Goal: Obtain resource: Download file/media

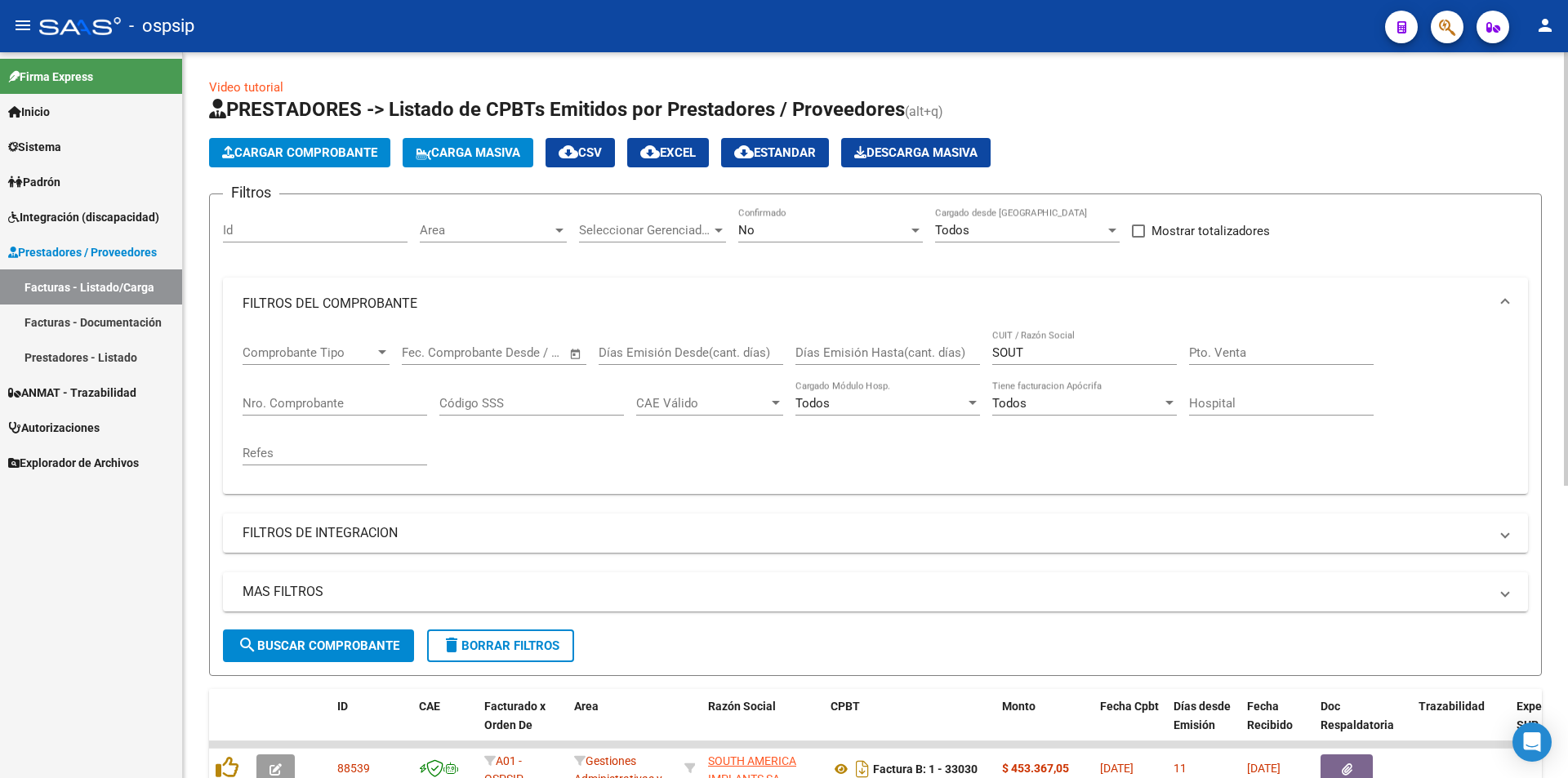
click at [1039, 347] on input "SOUT" at bounding box center [1084, 352] width 185 height 15
type input "S"
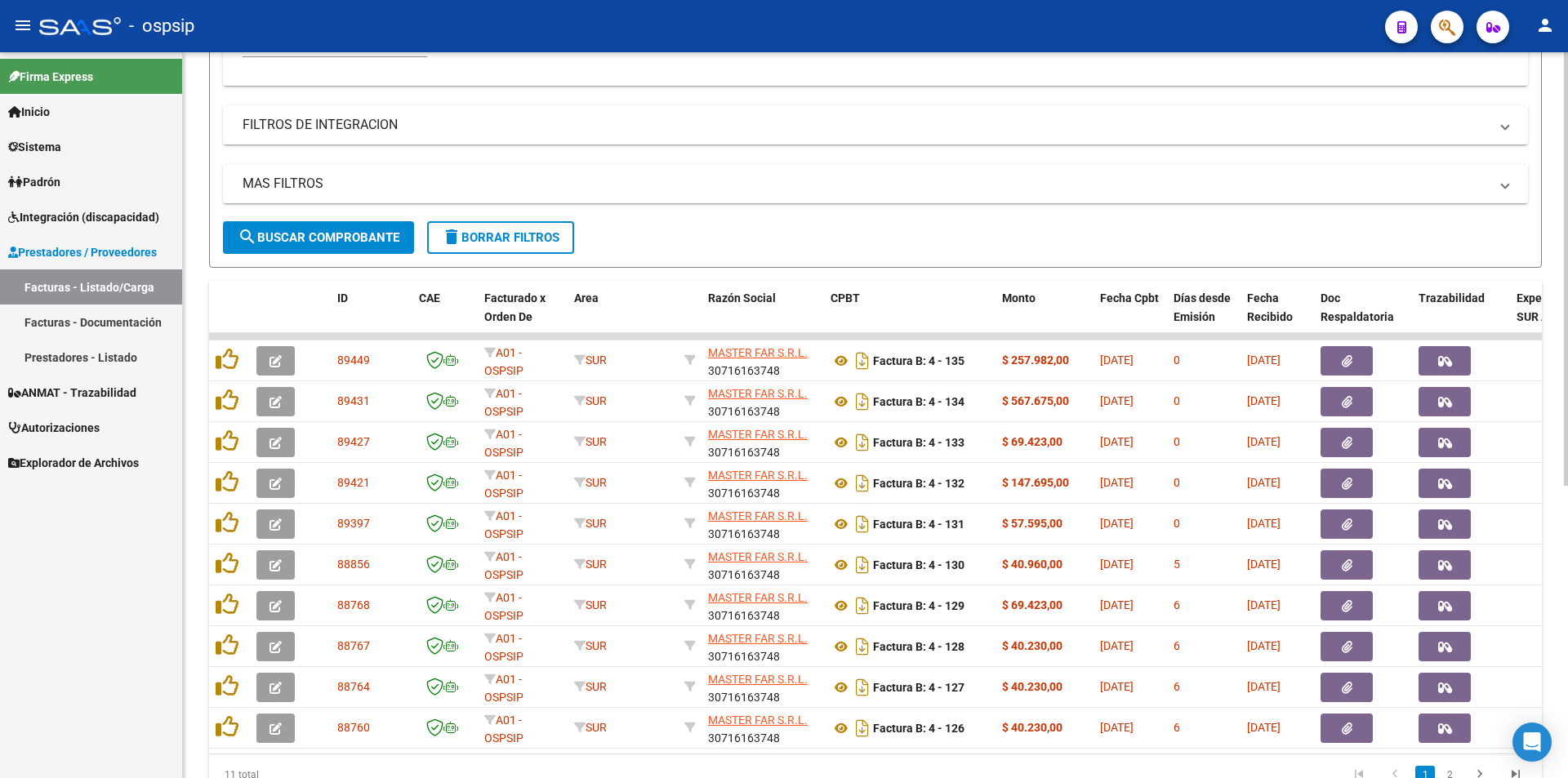
scroll to position [490, 0]
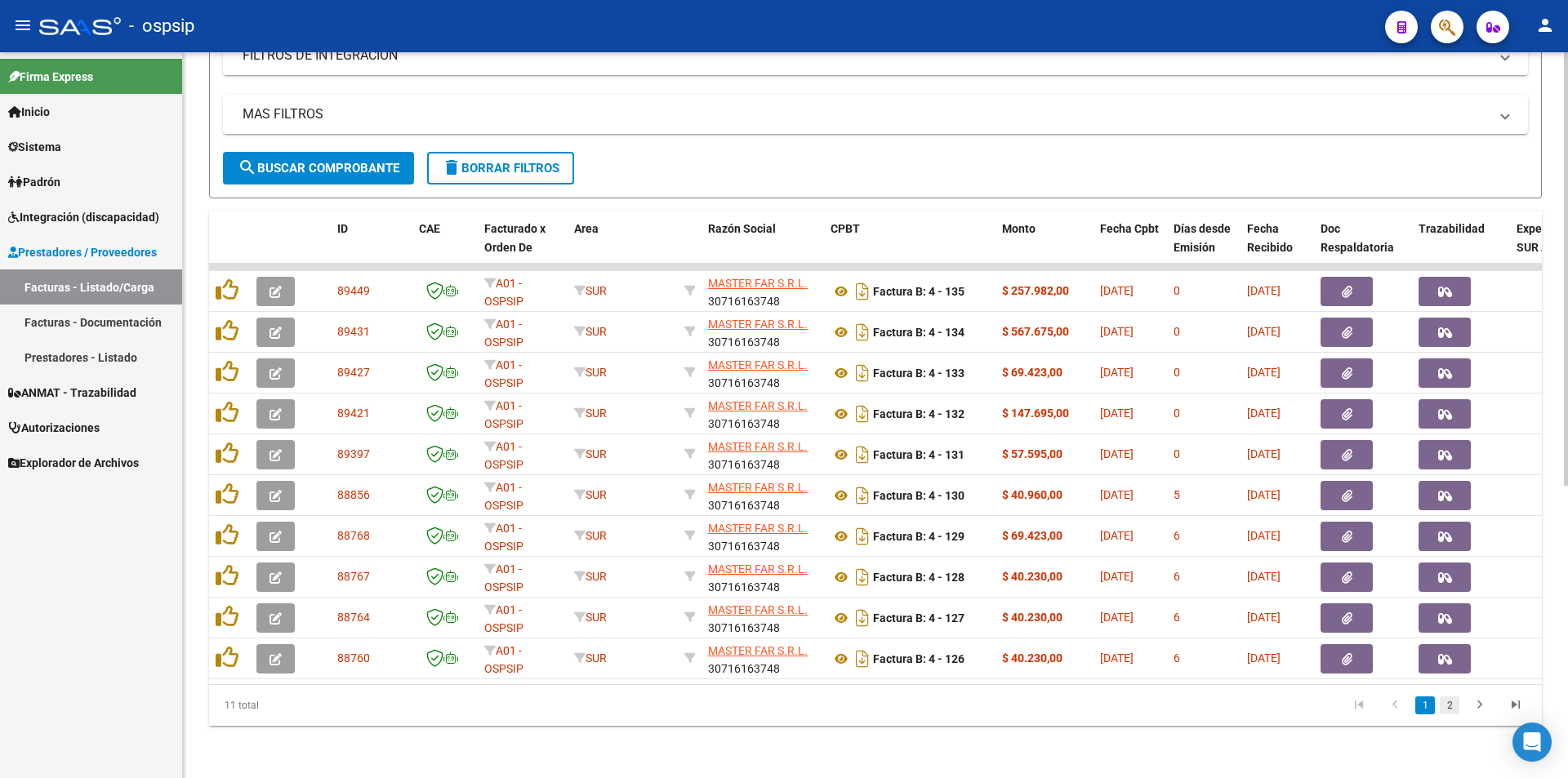
click at [1452, 710] on link "2" at bounding box center [1449, 705] width 19 height 18
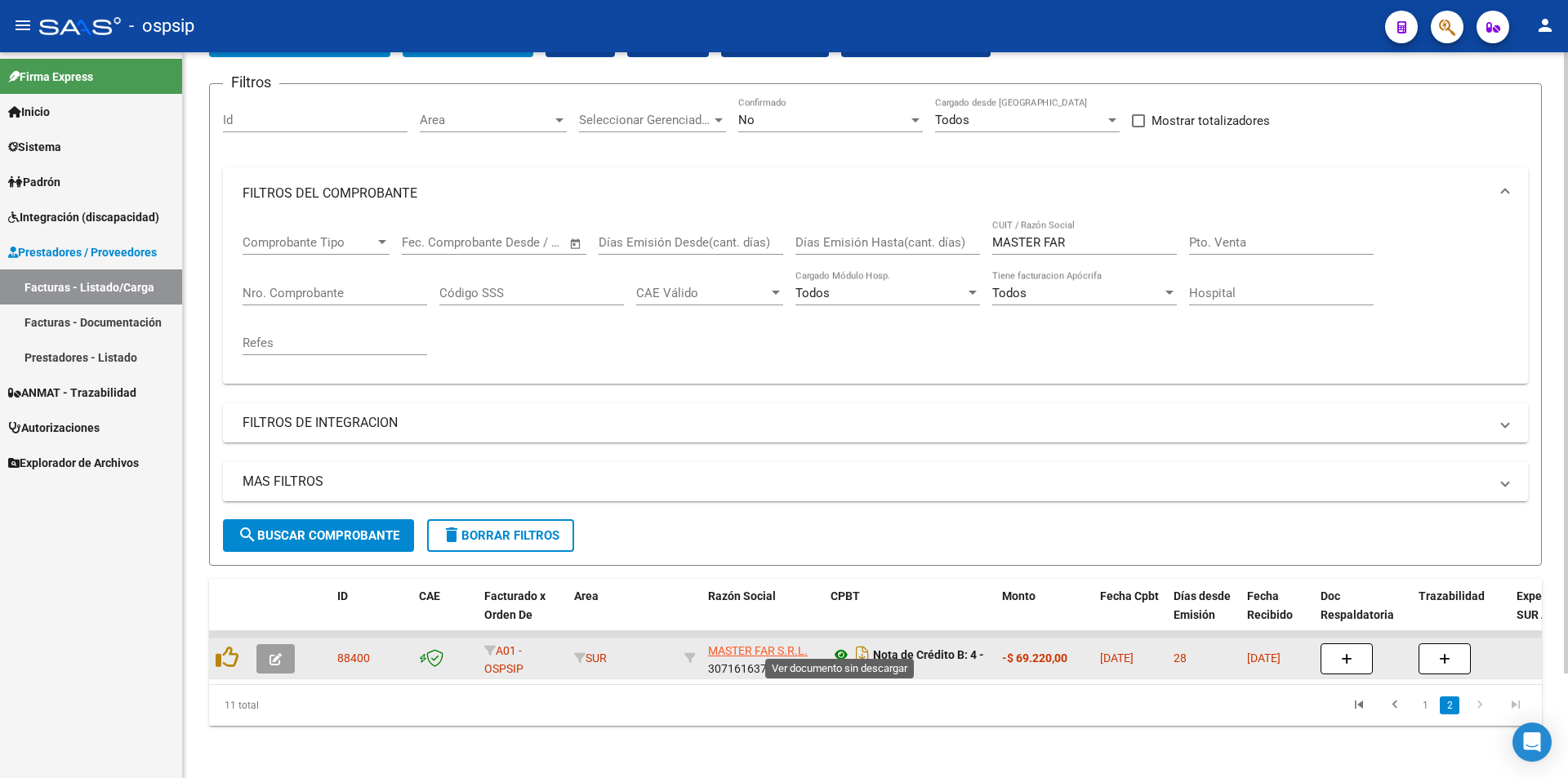
scroll to position [10, 0]
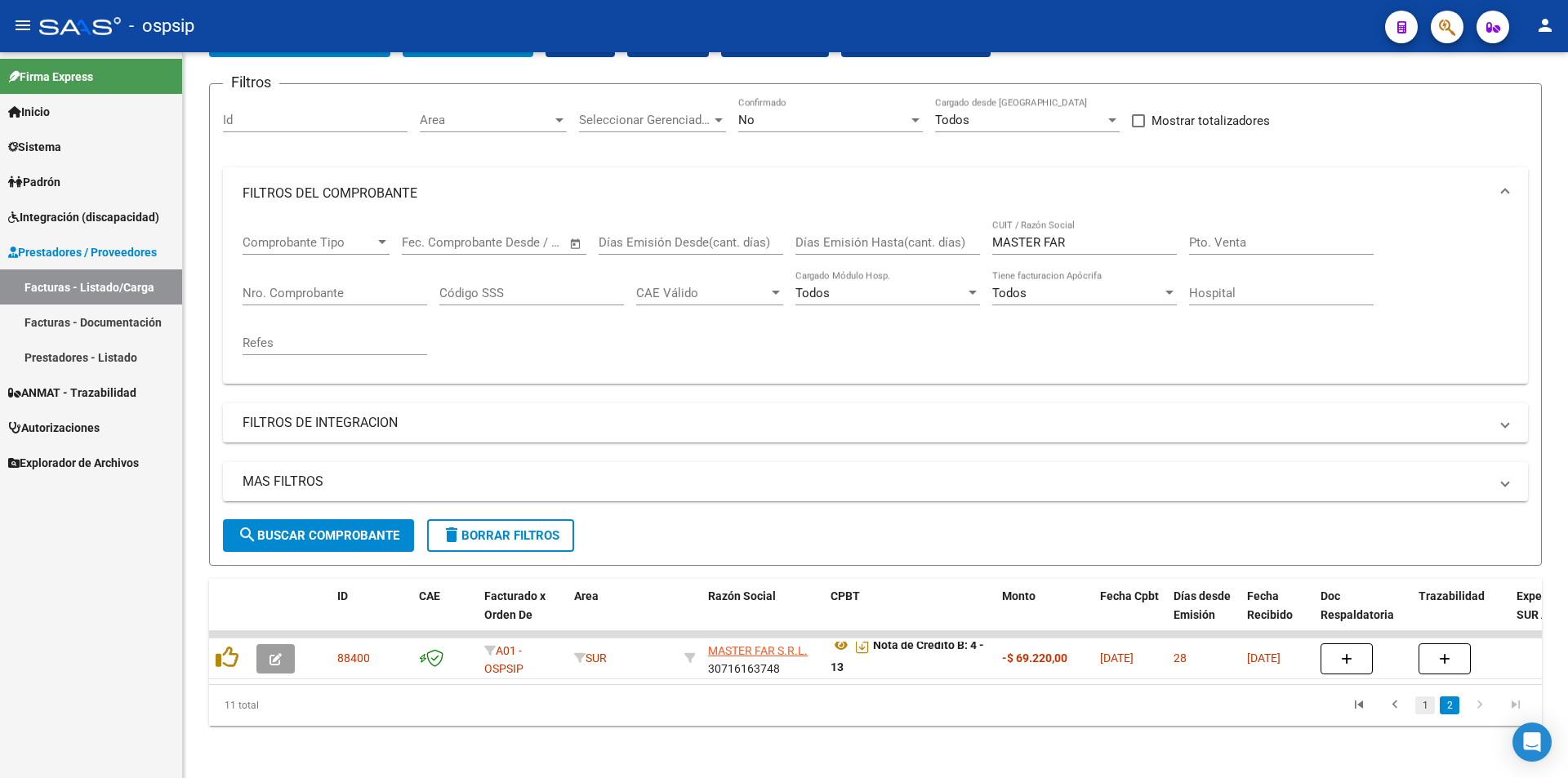
click at [1423, 704] on link "1" at bounding box center [1424, 705] width 19 height 18
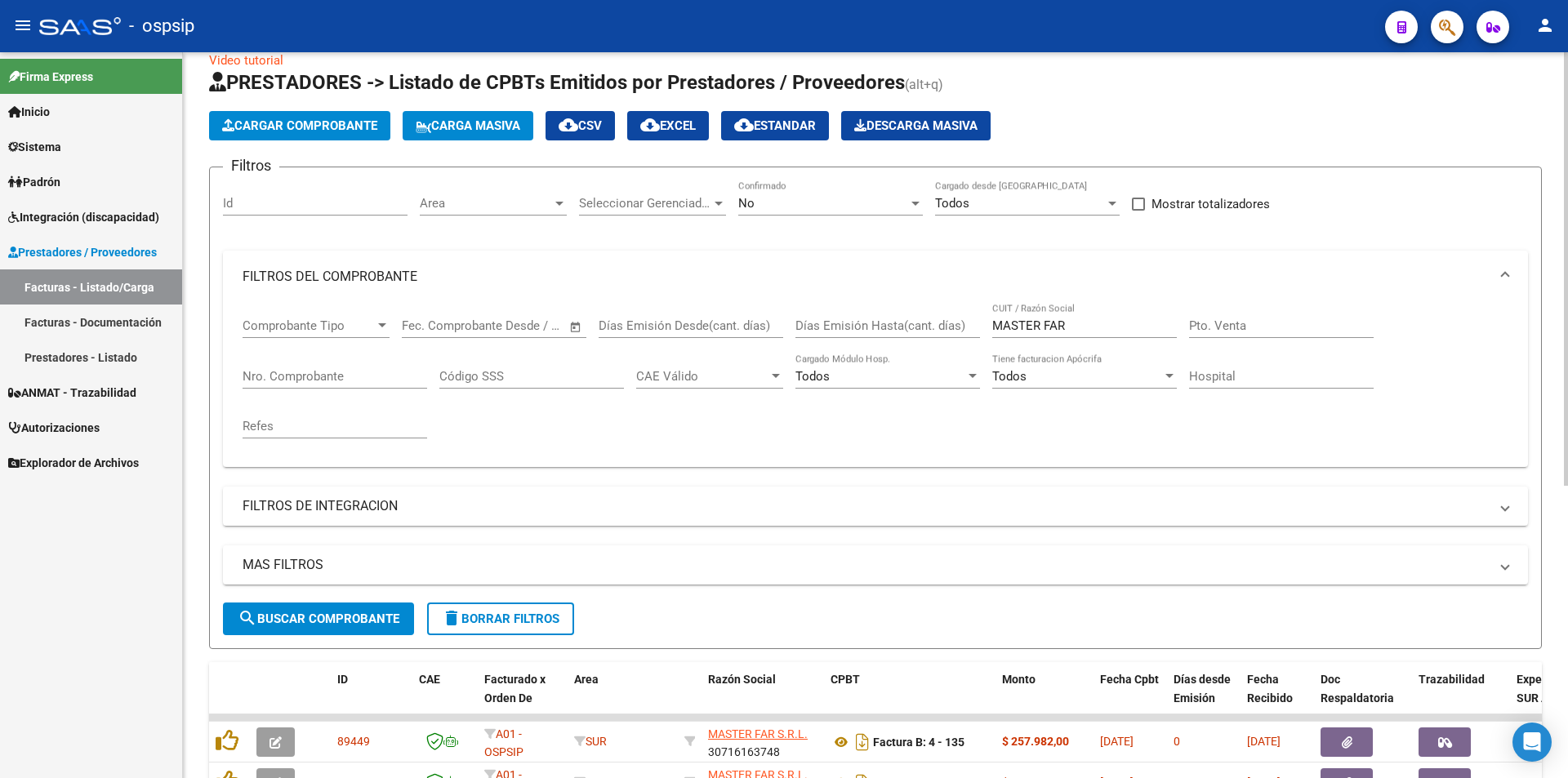
scroll to position [0, 0]
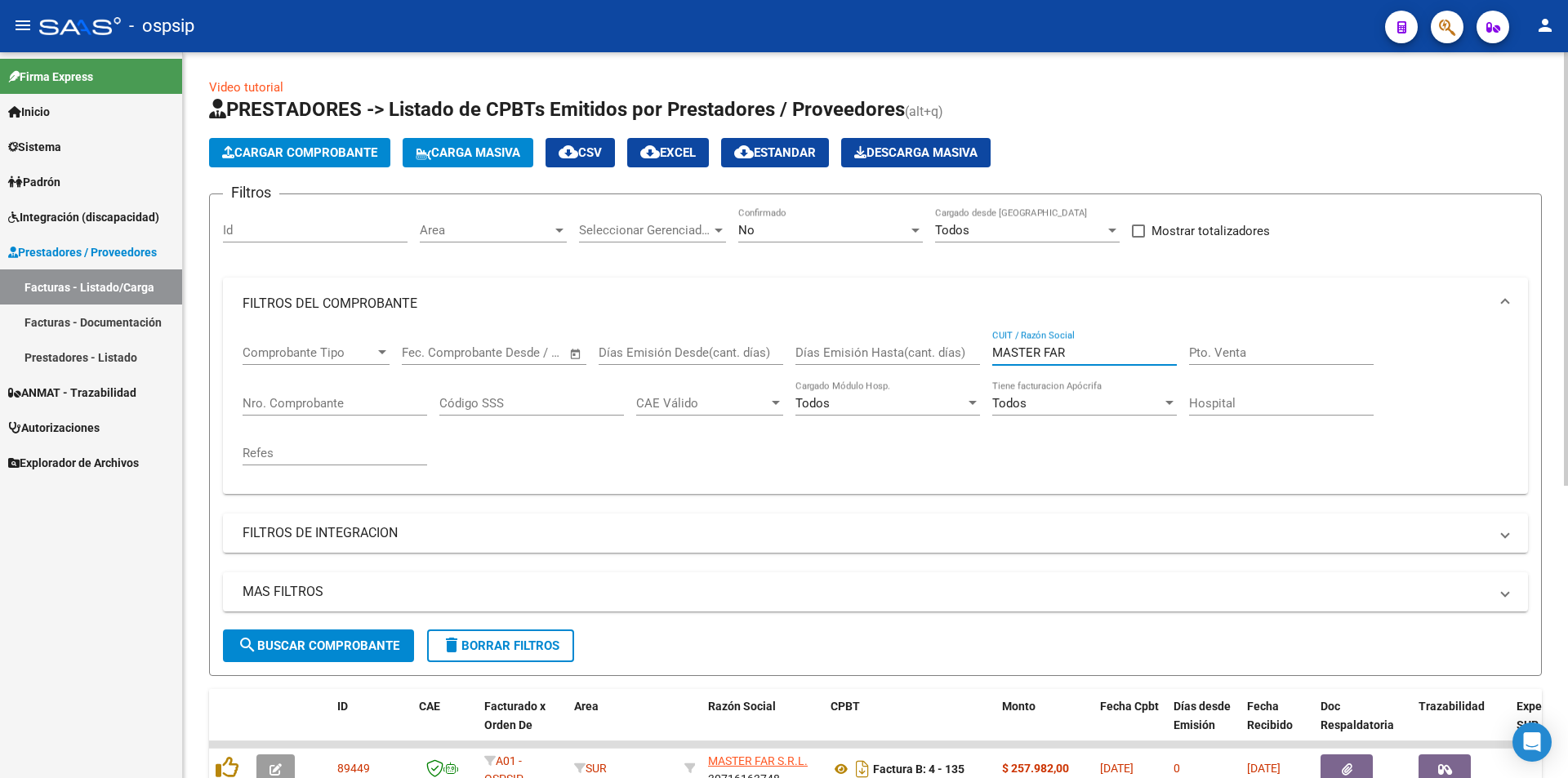
click at [1089, 355] on input "MASTER FAR" at bounding box center [1084, 352] width 185 height 15
type input "M"
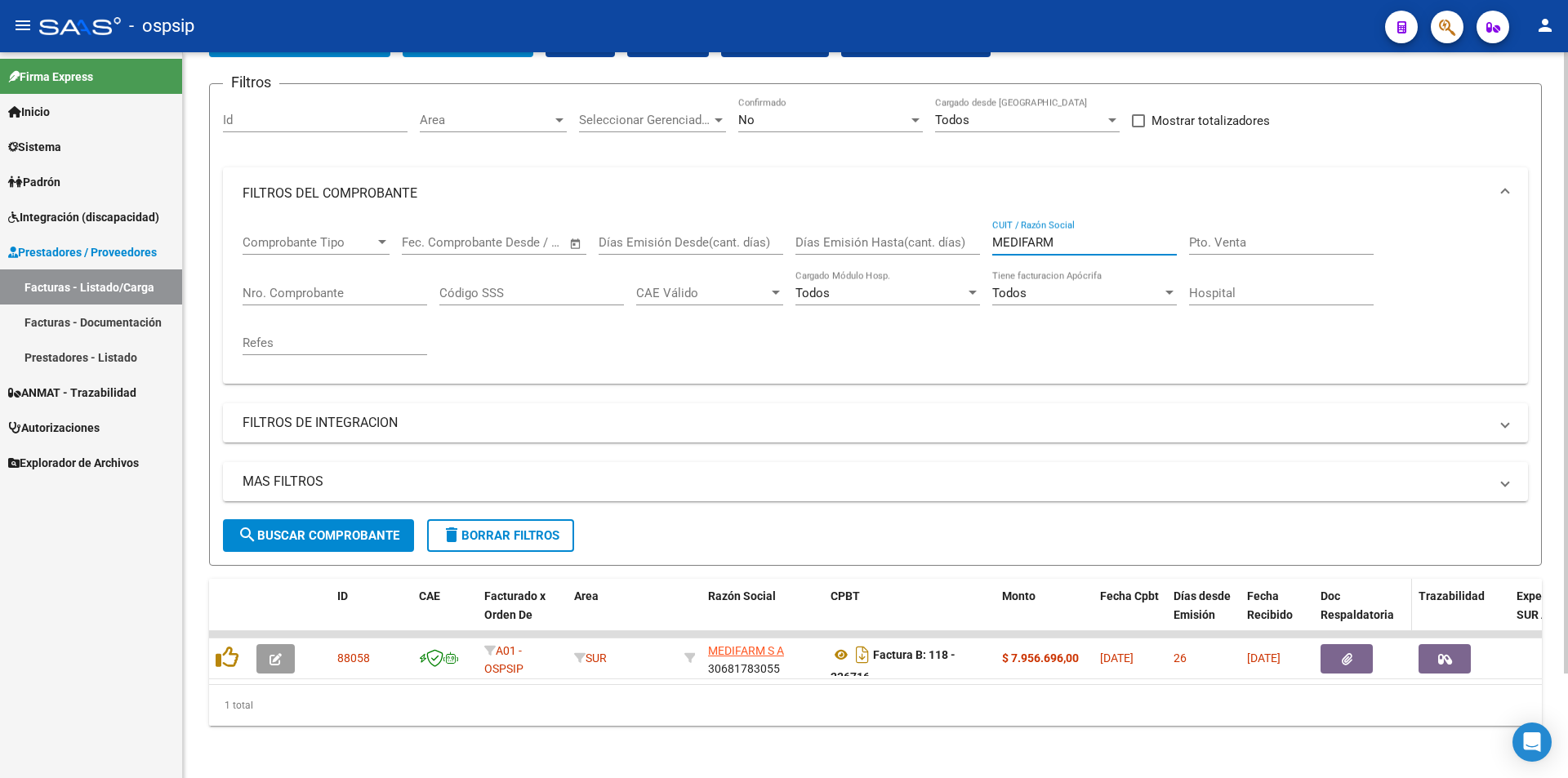
scroll to position [123, 0]
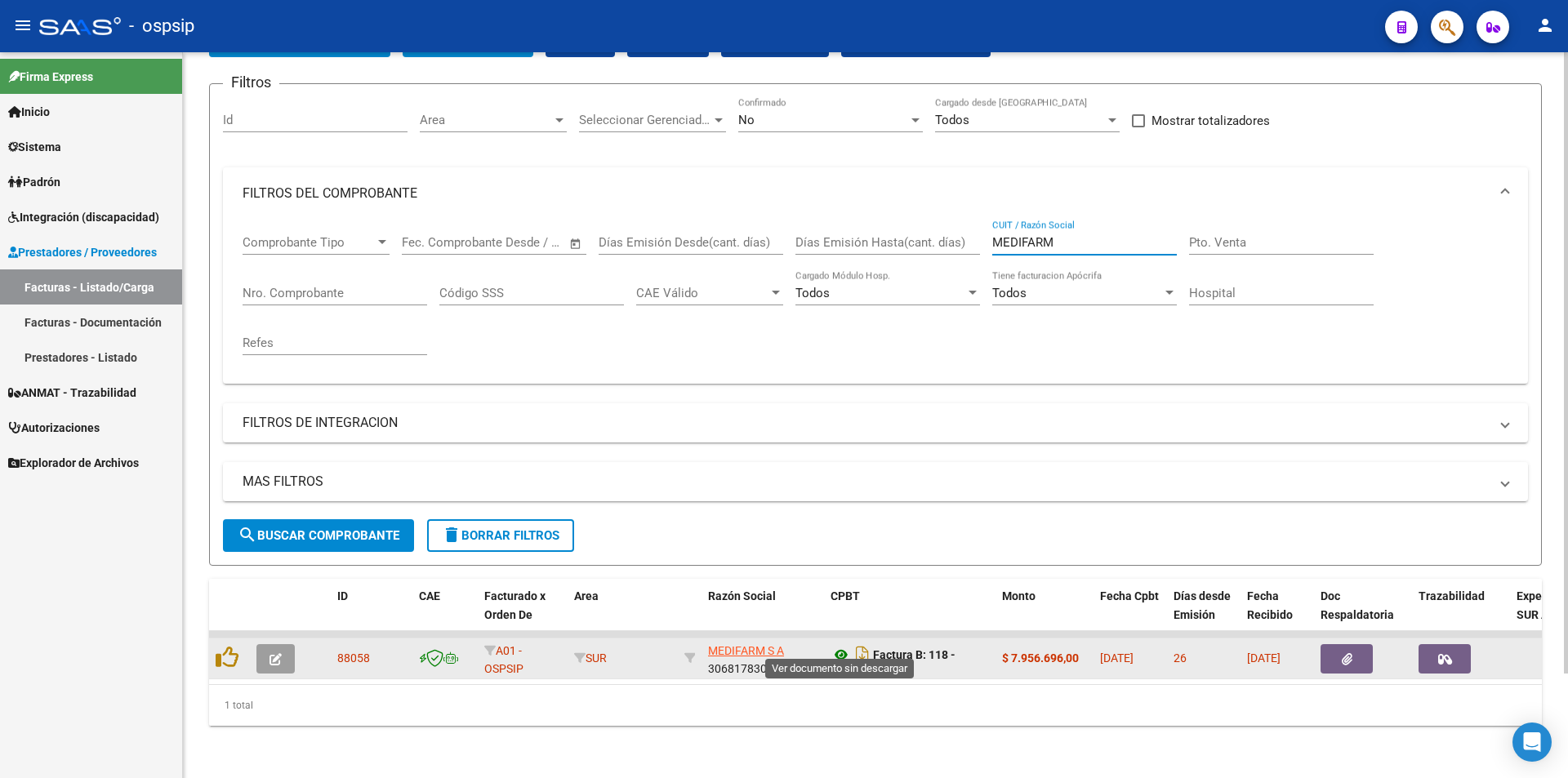
type input "MEDIFARM"
click at [842, 645] on icon at bounding box center [841, 654] width 21 height 19
